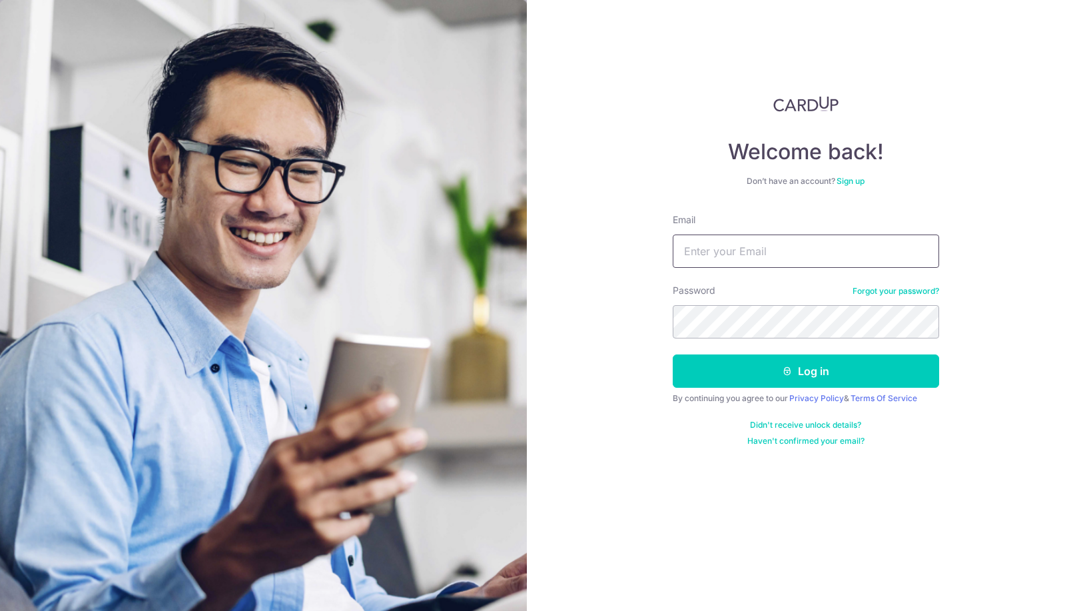
type input "lishuoyi@hotmail.com"
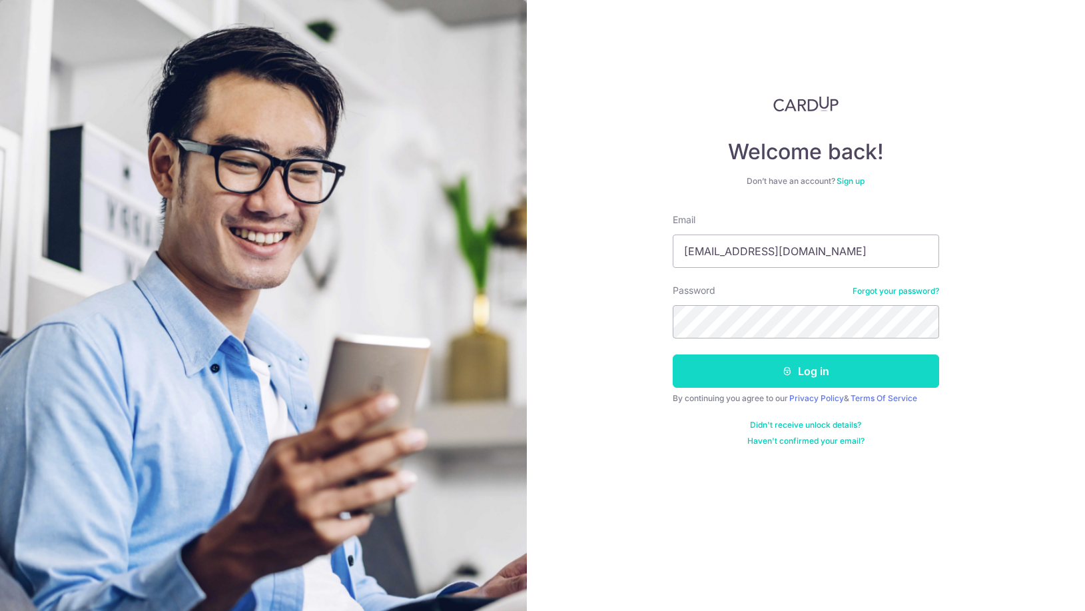
click at [733, 376] on button "Log in" at bounding box center [806, 370] width 266 height 33
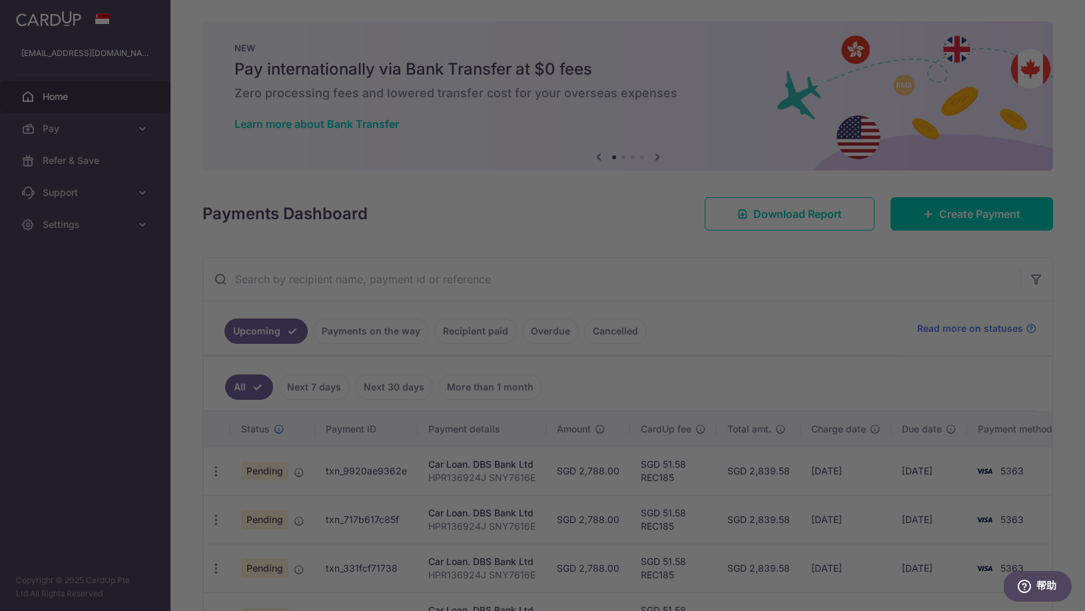
click at [131, 226] on div at bounding box center [548, 308] width 1096 height 617
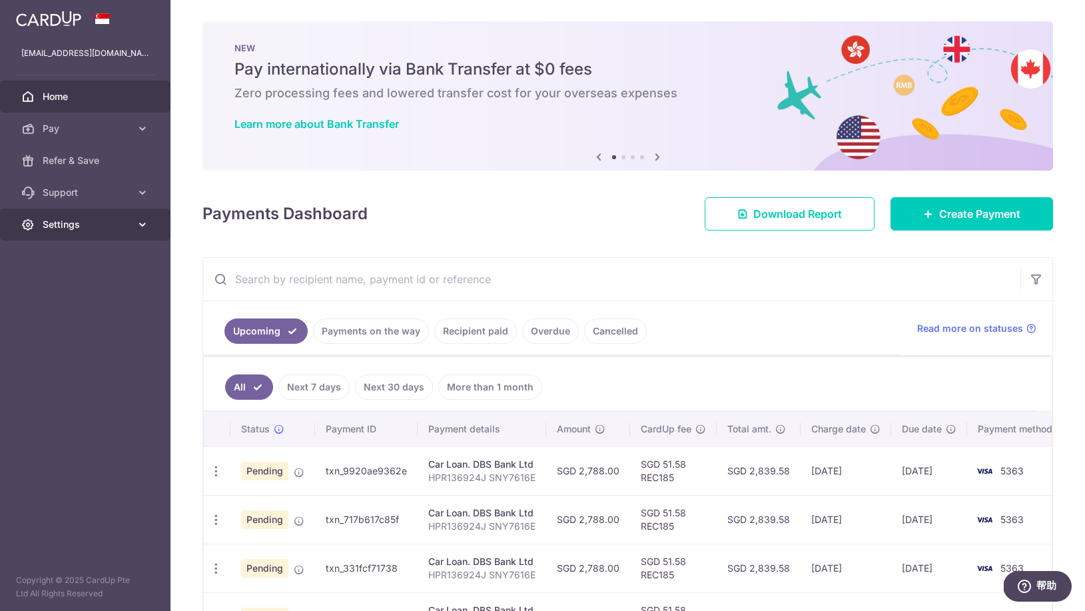
click at [138, 224] on icon at bounding box center [142, 224] width 13 height 13
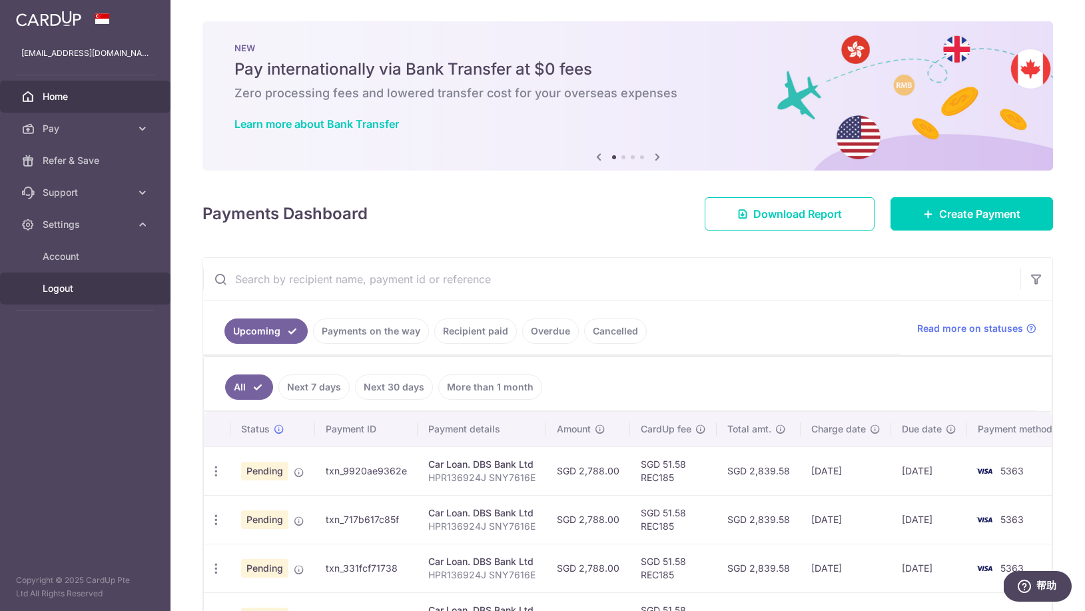
click at [70, 292] on span "Logout" at bounding box center [87, 288] width 88 height 13
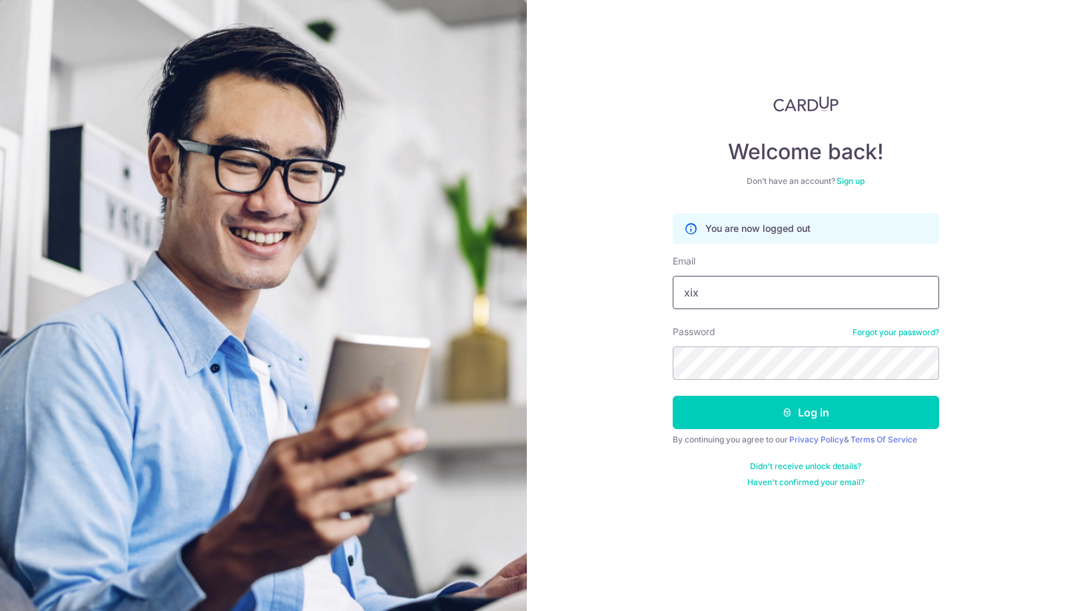
type input "[EMAIL_ADDRESS][DOMAIN_NAME]"
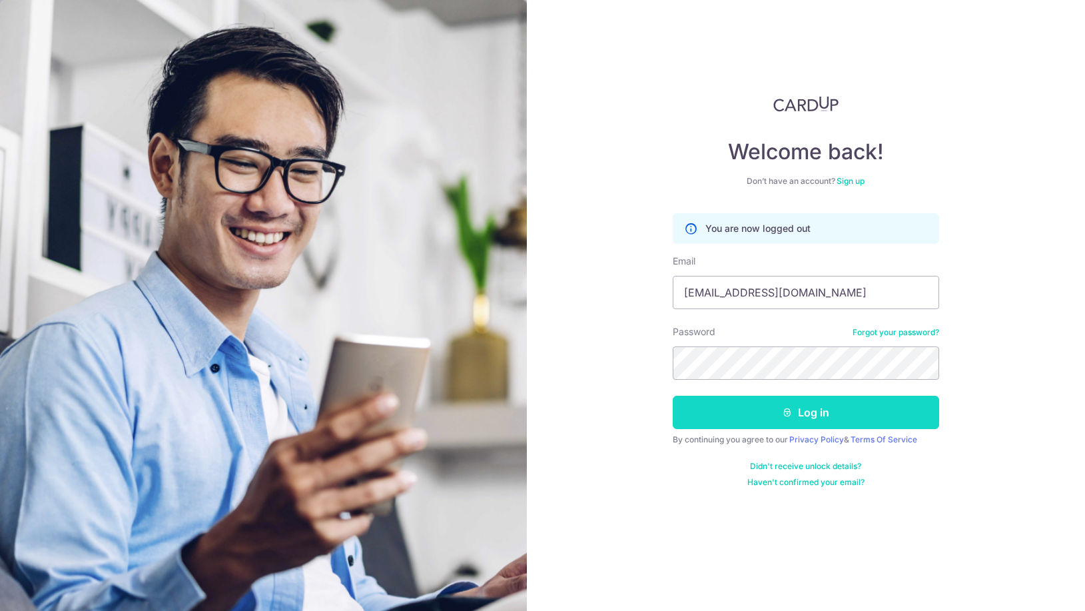
click at [799, 411] on button "Log in" at bounding box center [806, 412] width 266 height 33
